Goal: Transaction & Acquisition: Purchase product/service

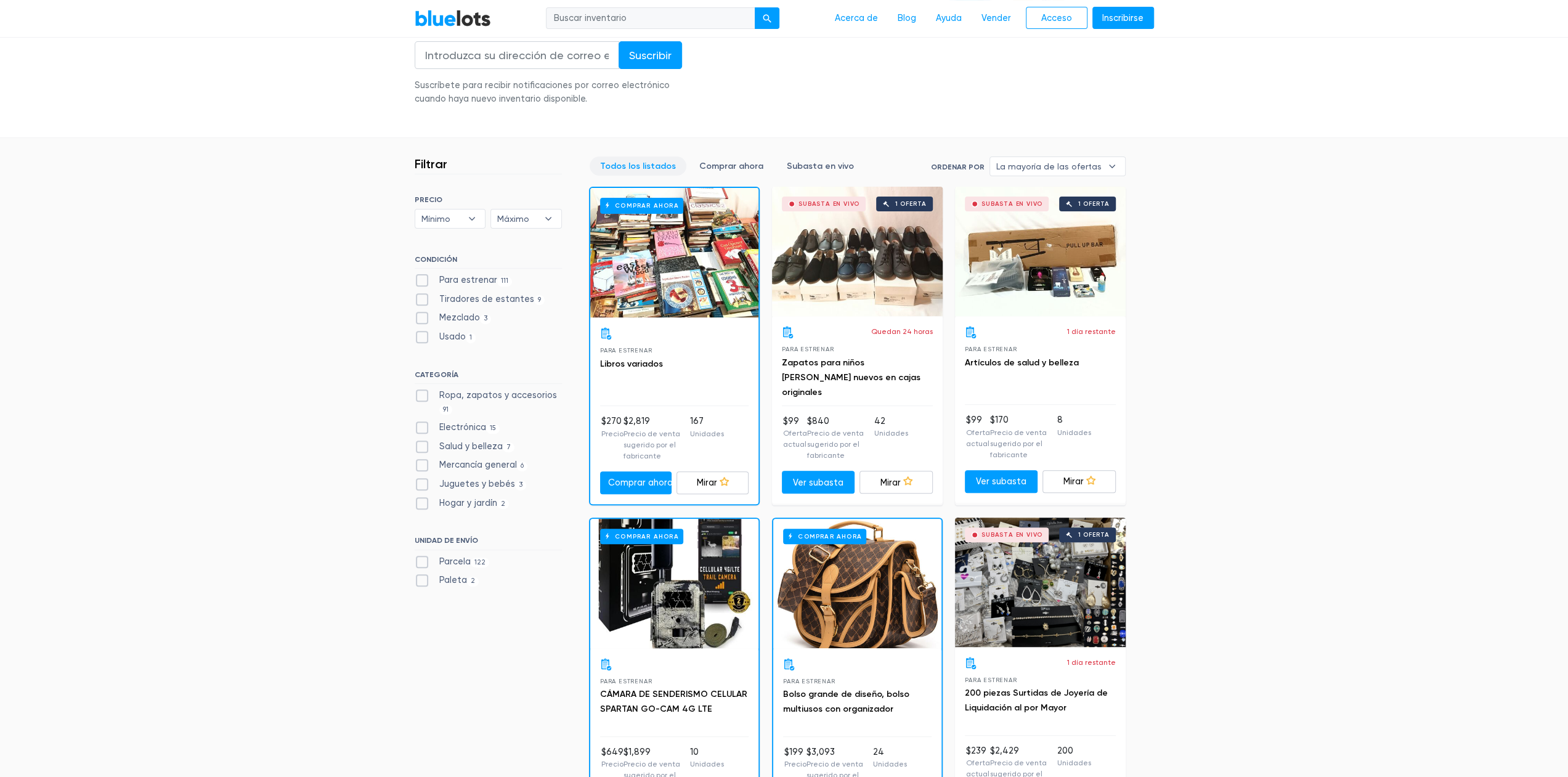
scroll to position [493, 0]
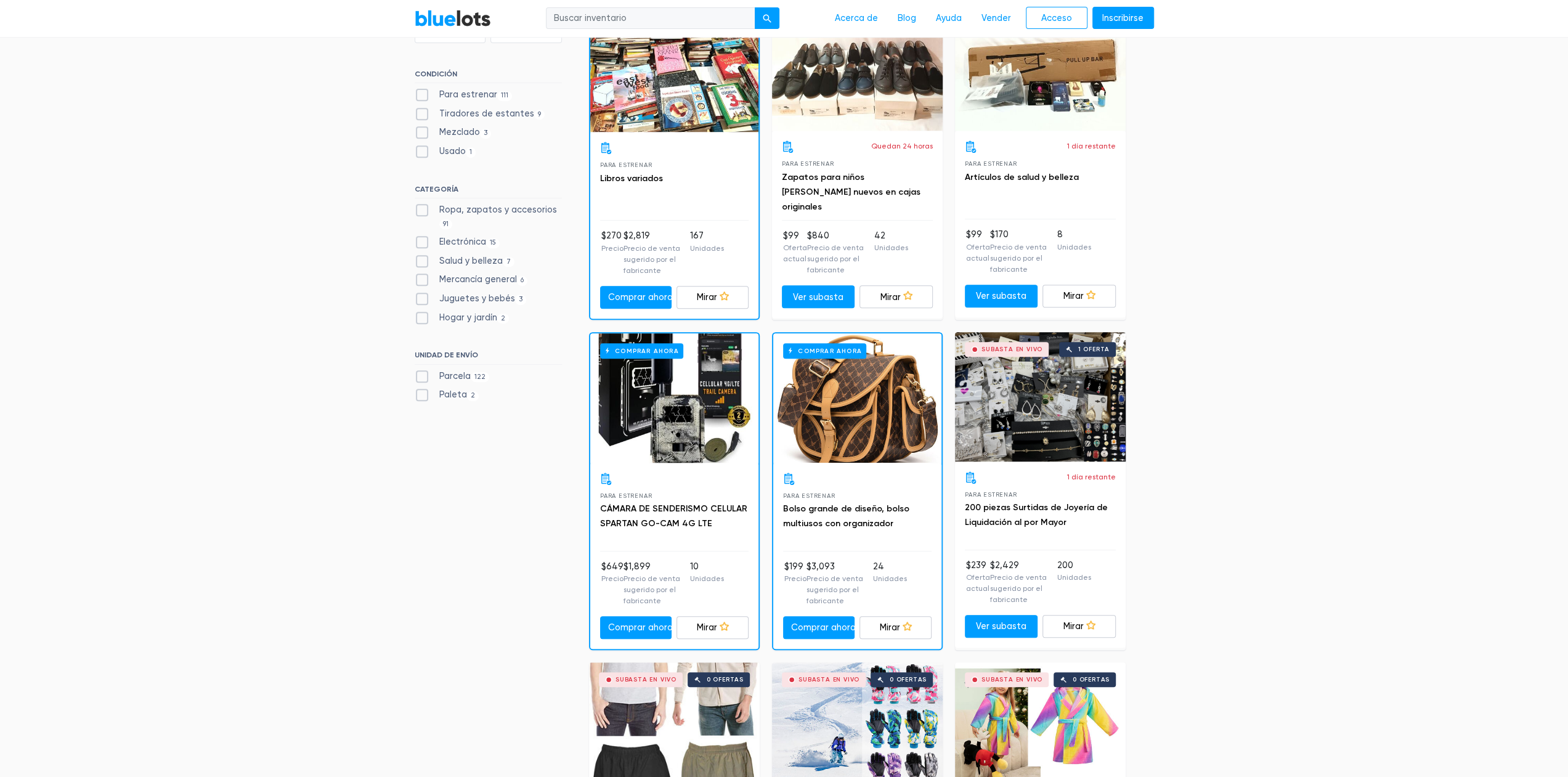
click at [482, 243] on font "Electrónica" at bounding box center [463, 242] width 47 height 10
click at [423, 243] on input "Electrónica 15" at bounding box center [418, 239] width 8 height 8
checkbox input "true"
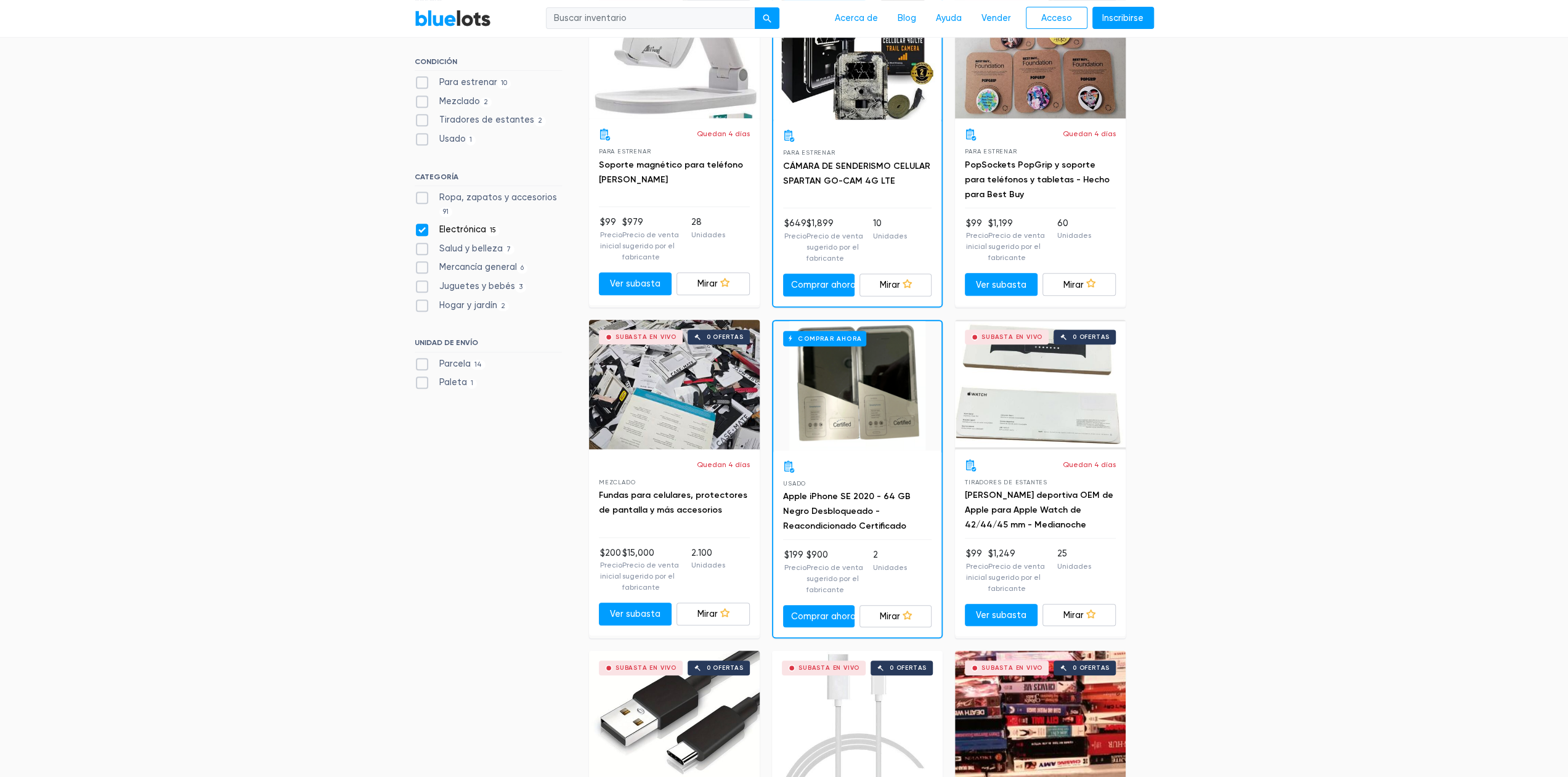
scroll to position [413, 0]
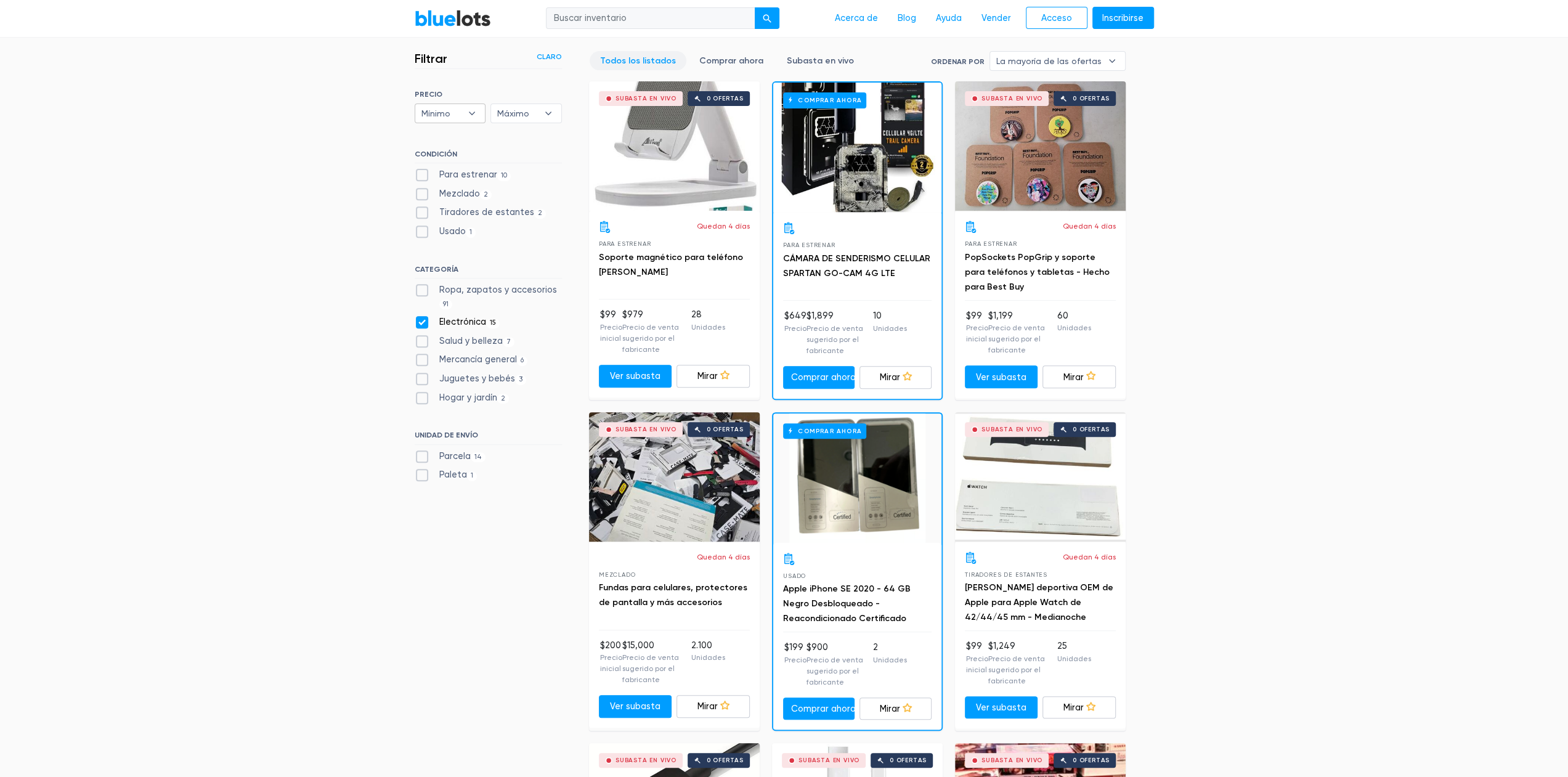
click at [462, 111] on b "▾" at bounding box center [471, 114] width 26 height 19
click at [447, 149] on li "$100" at bounding box center [466, 157] width 96 height 19
select select "10000"
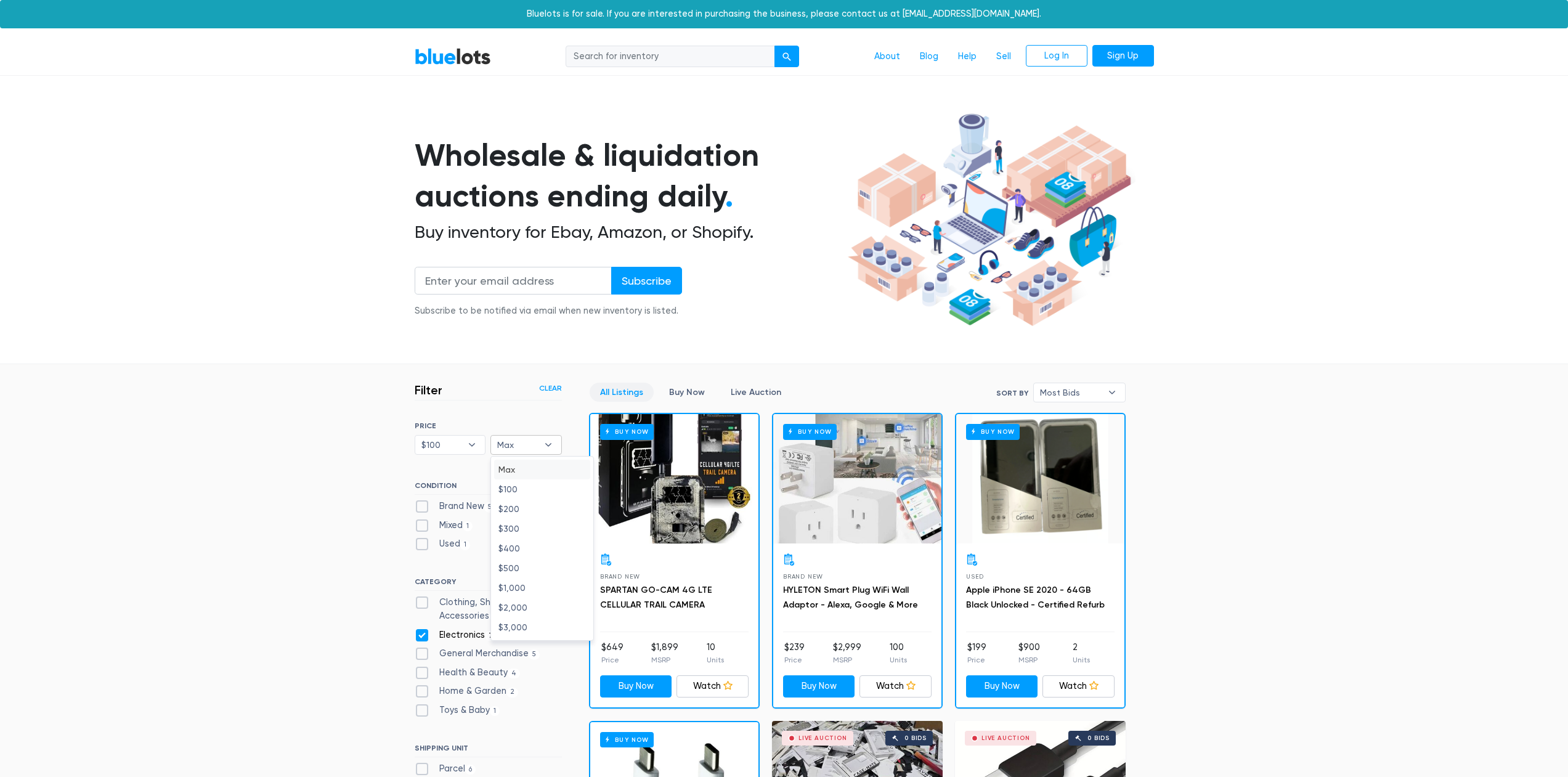
scroll to position [332, 0]
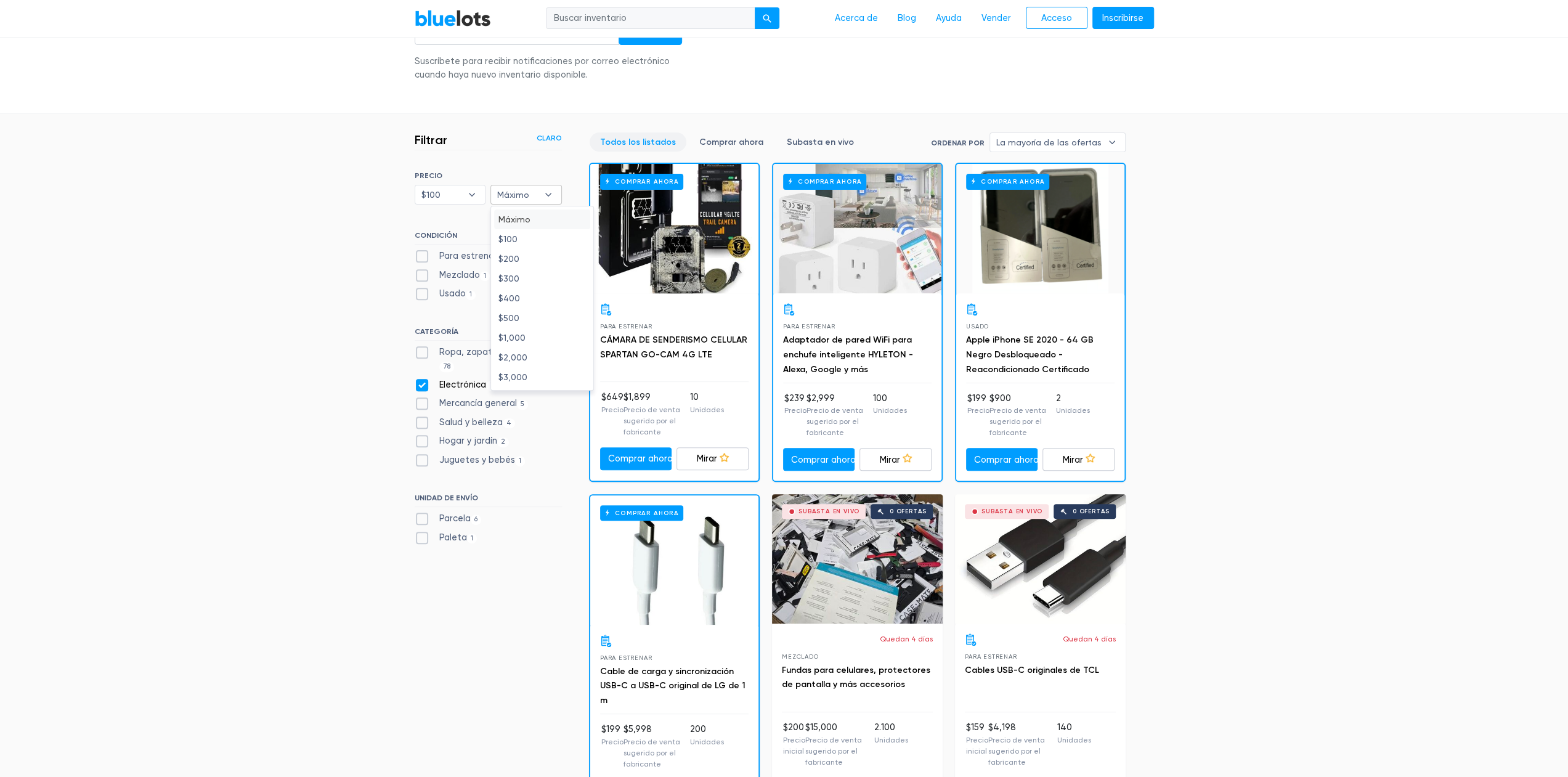
click at [482, 144] on header "Filtrar Filtrar y ordenar Claro" at bounding box center [488, 141] width 147 height 18
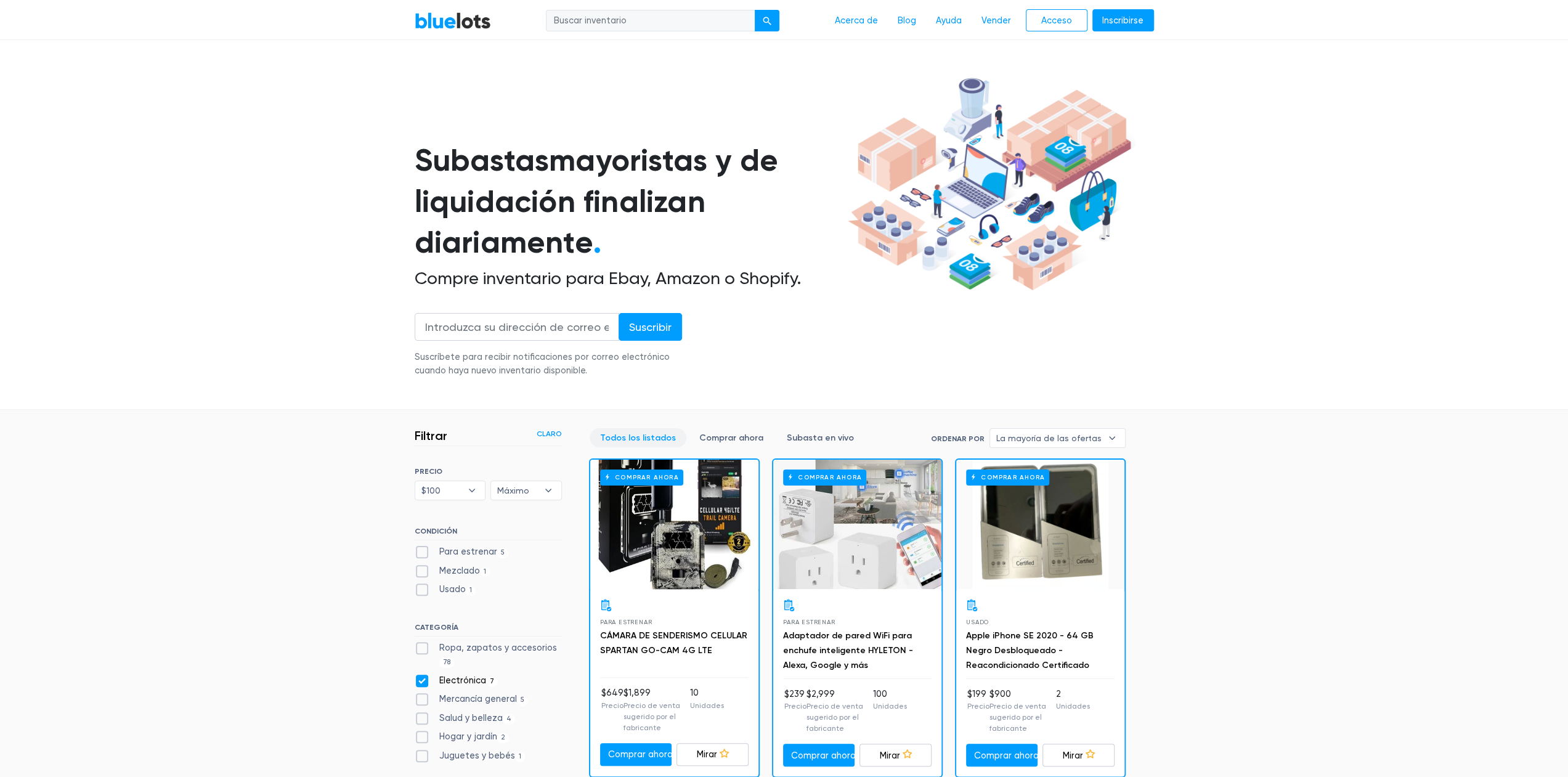
scroll to position [0, 0]
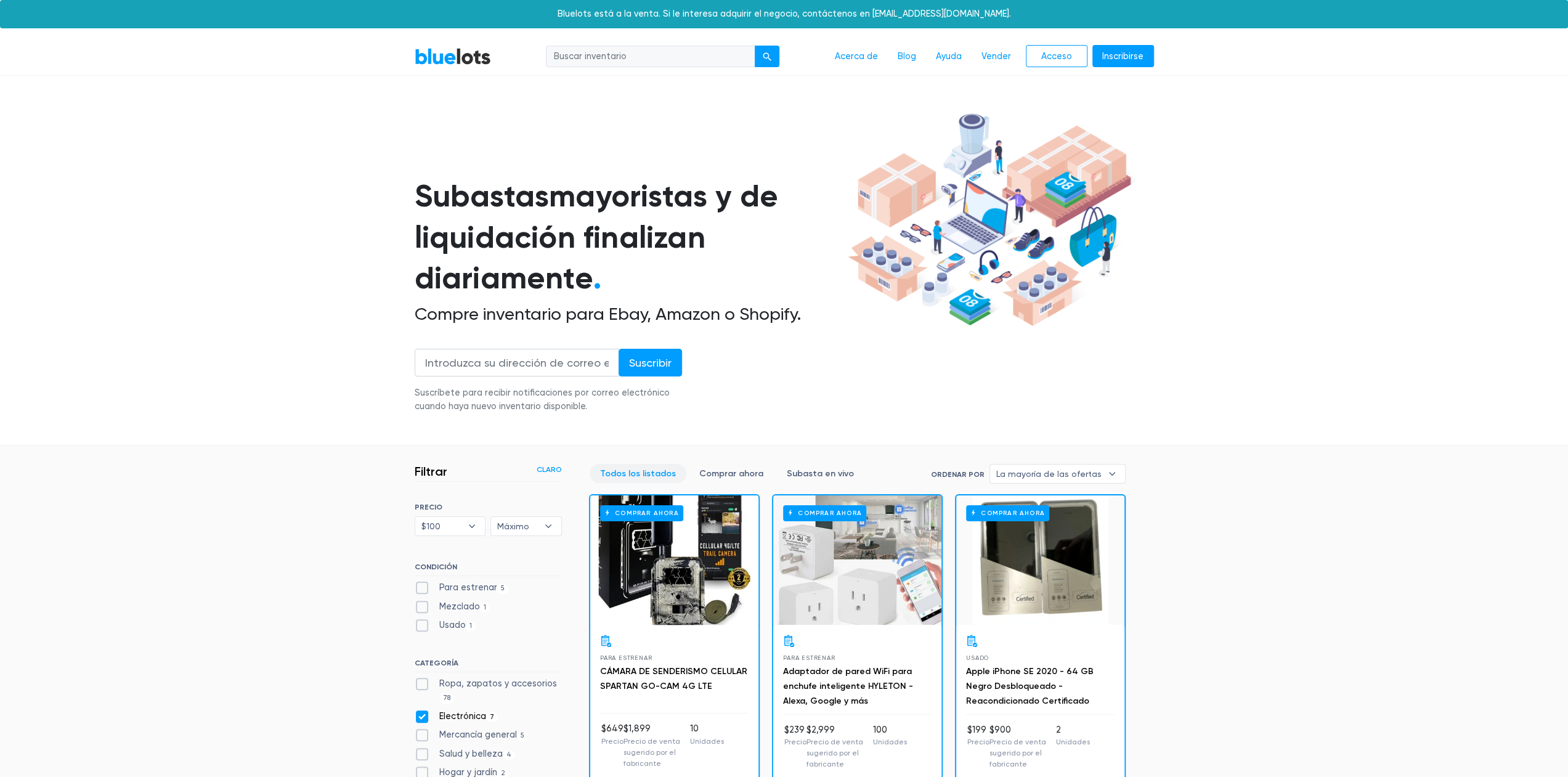
click at [441, 51] on link "BlueLots" at bounding box center [453, 56] width 76 height 18
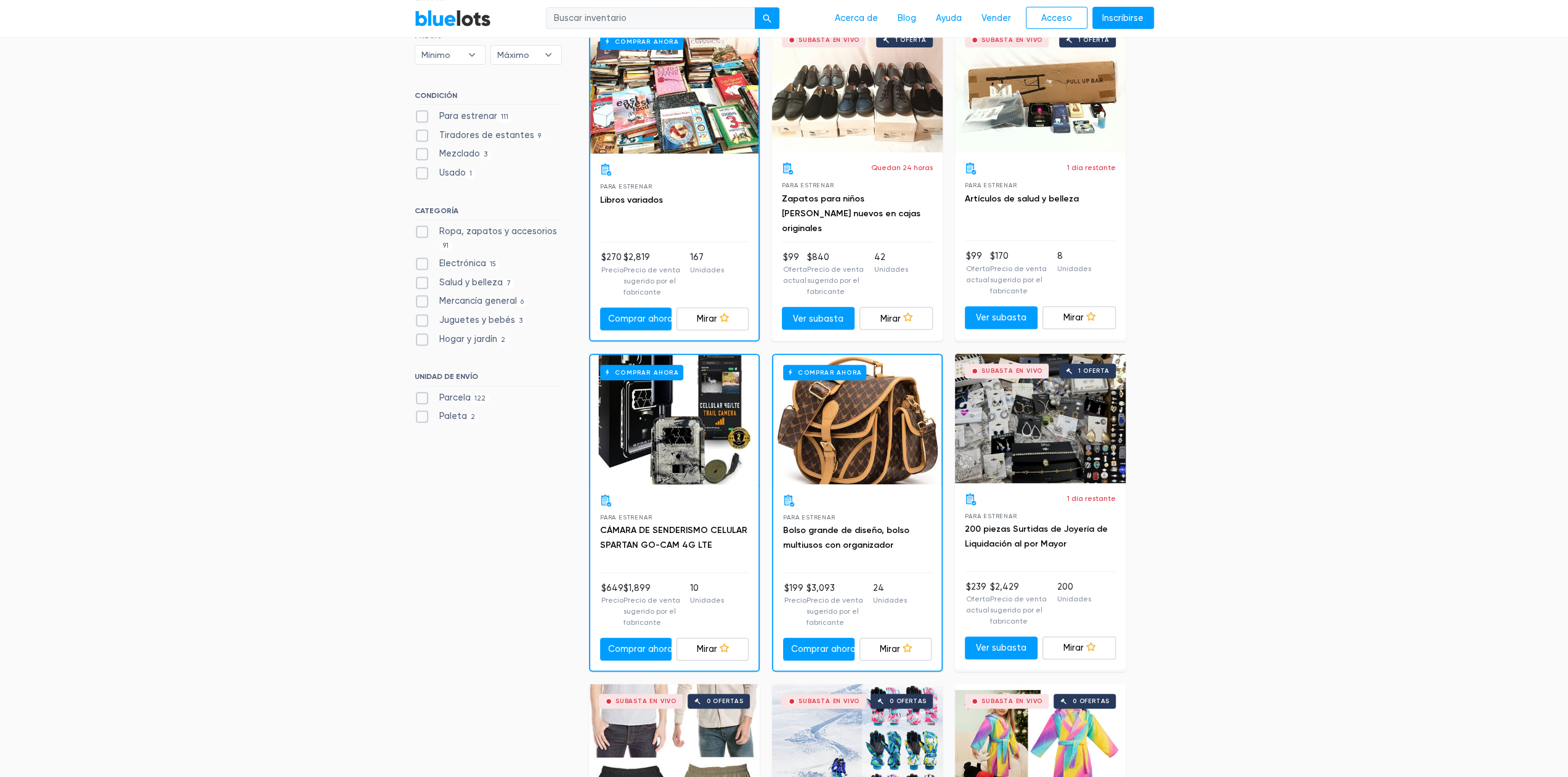
scroll to position [555, 0]
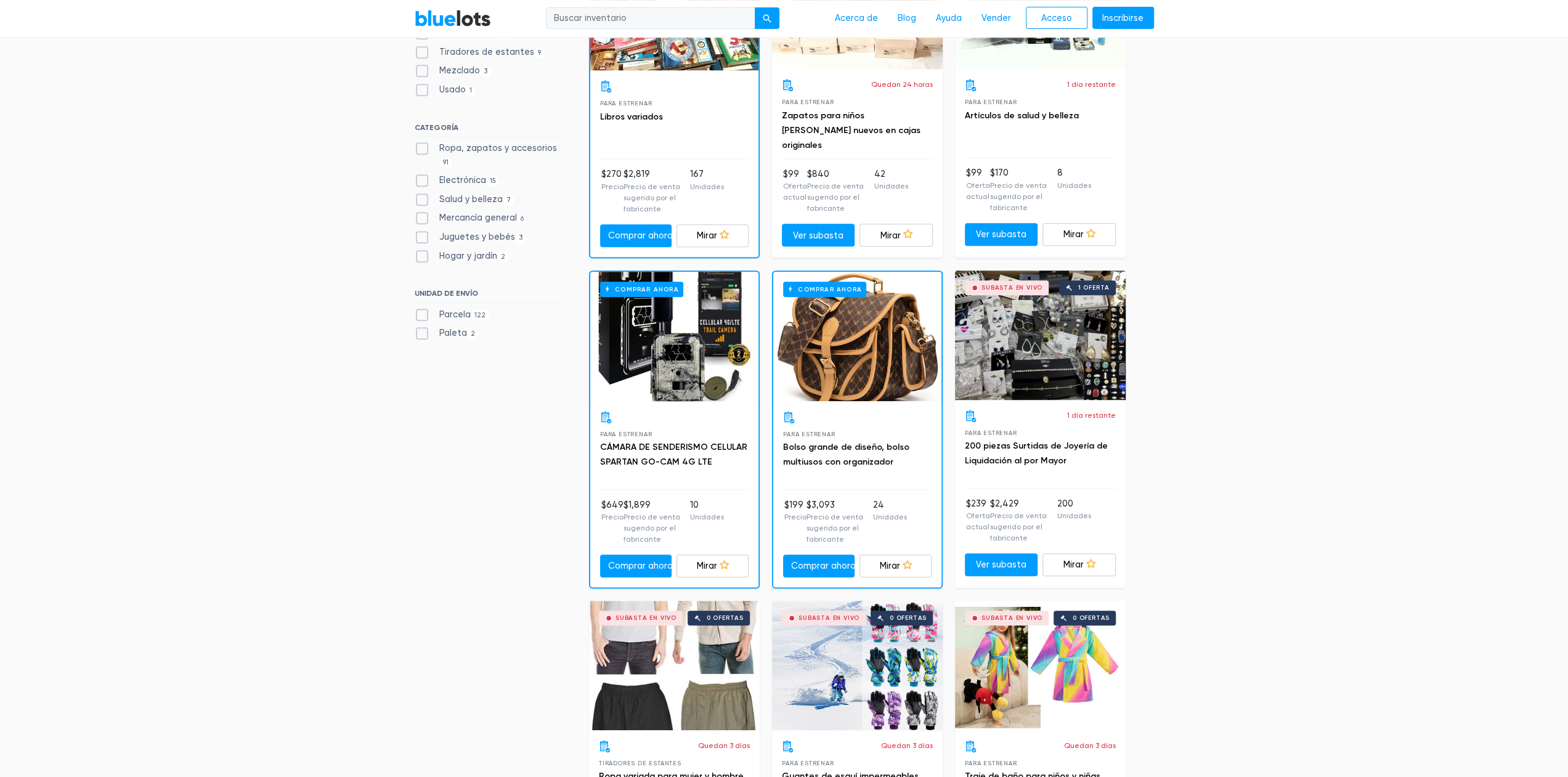
click at [453, 180] on font "Electrónica" at bounding box center [463, 180] width 47 height 10
click at [423, 180] on input "Electrónica 15" at bounding box center [418, 178] width 8 height 8
checkbox input "true"
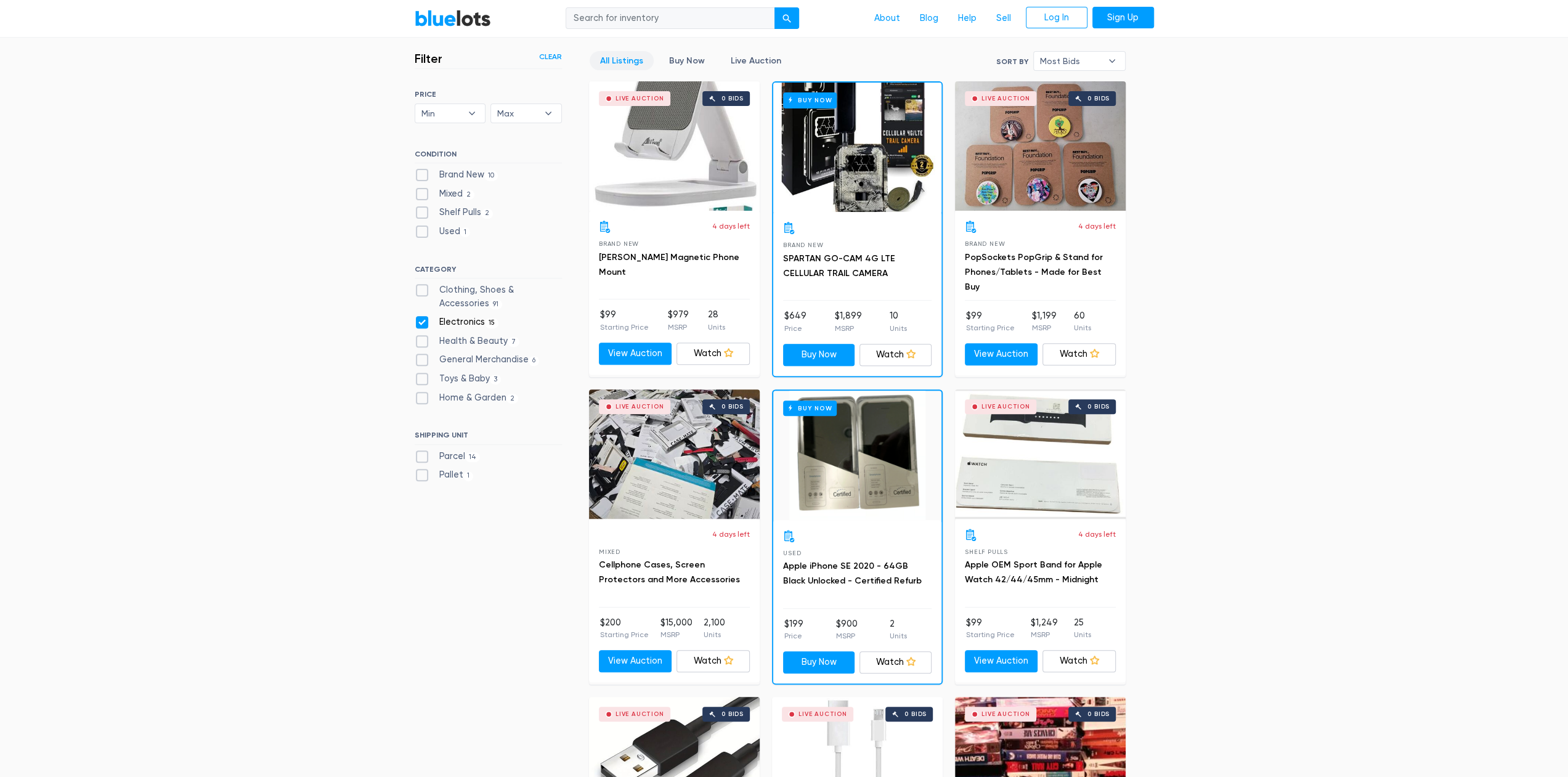
scroll to position [332, 0]
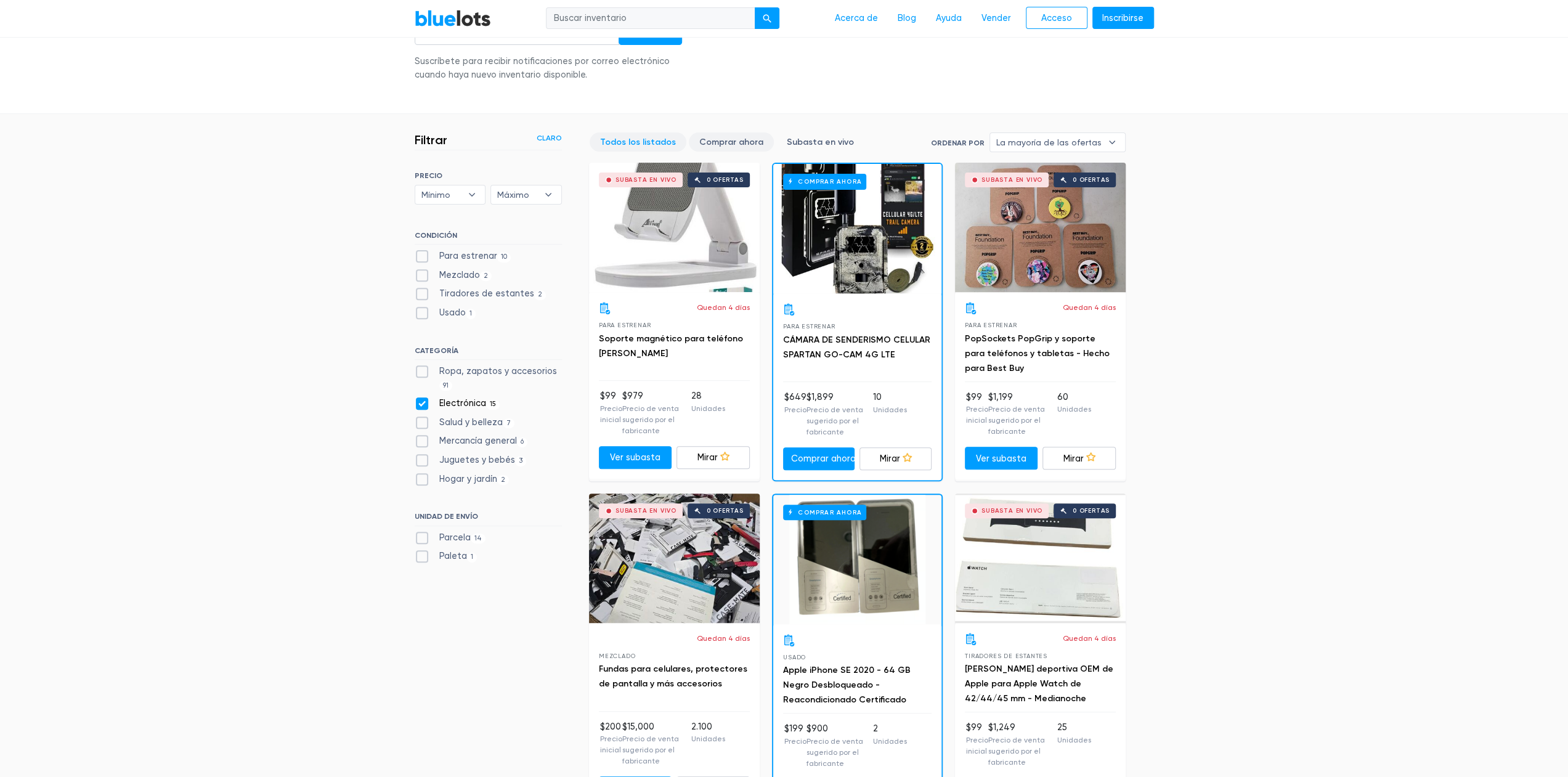
click at [742, 143] on font "Comprar ahora" at bounding box center [731, 142] width 64 height 10
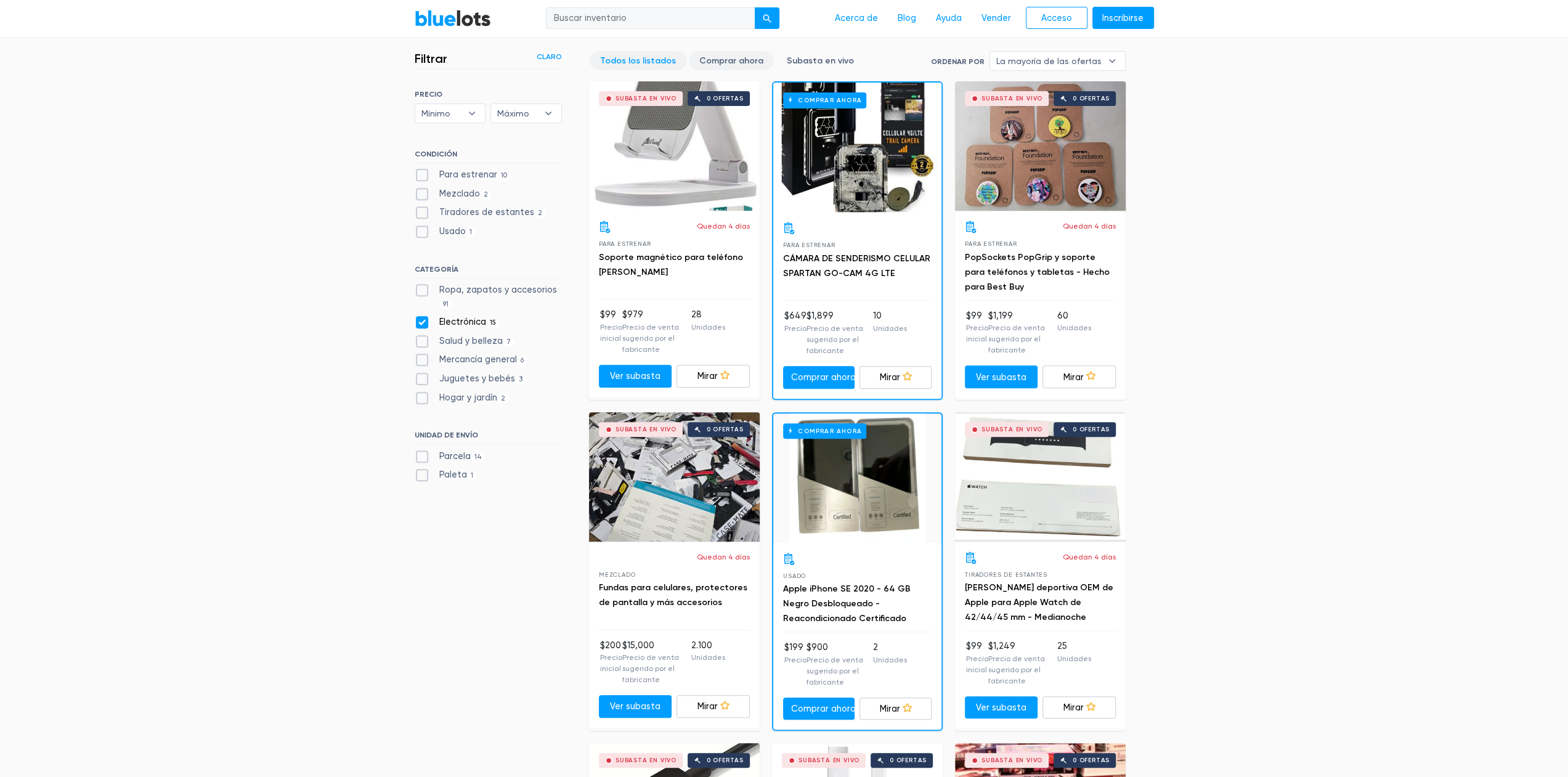
click at [726, 61] on font "Comprar ahora" at bounding box center [731, 60] width 64 height 10
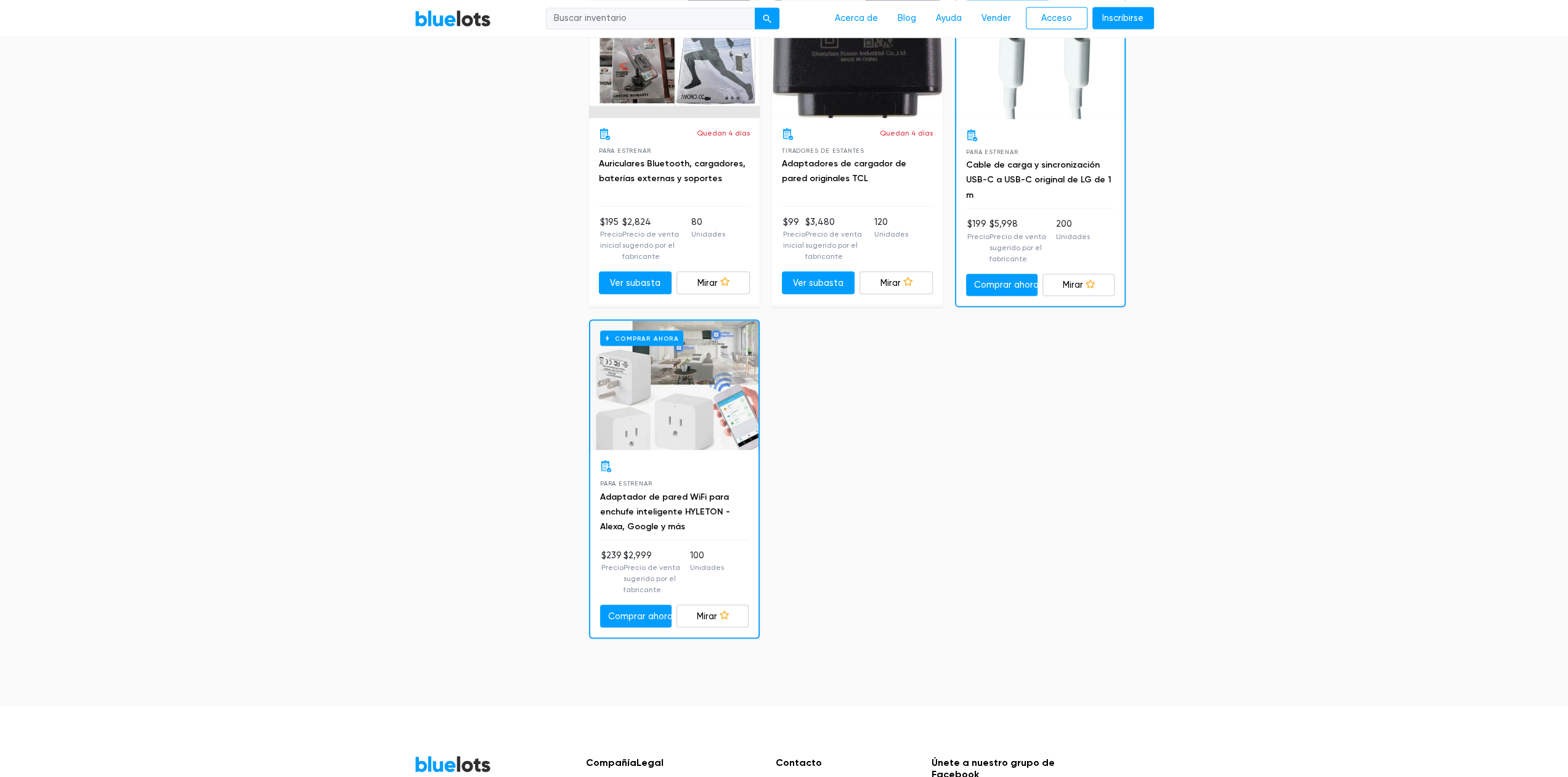
scroll to position [2201, 0]
